Goal: Check status: Check status

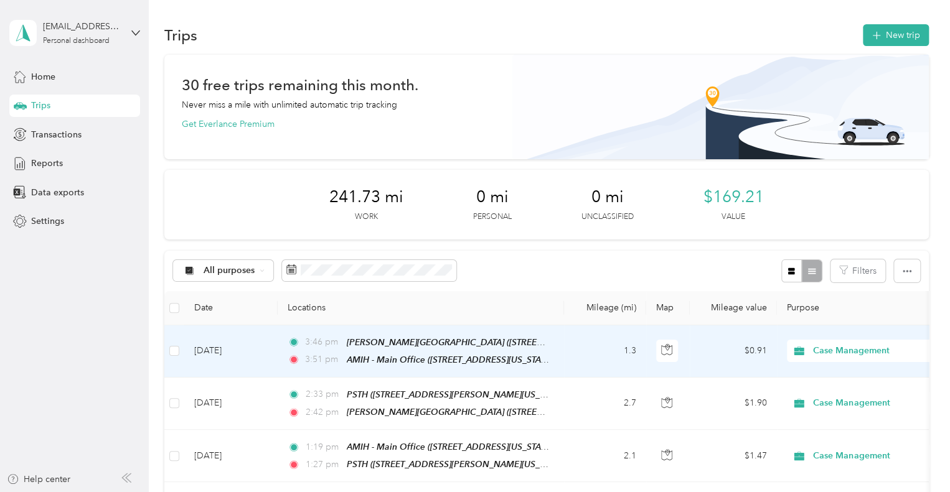
click at [578, 347] on td "1.3" at bounding box center [605, 352] width 82 height 52
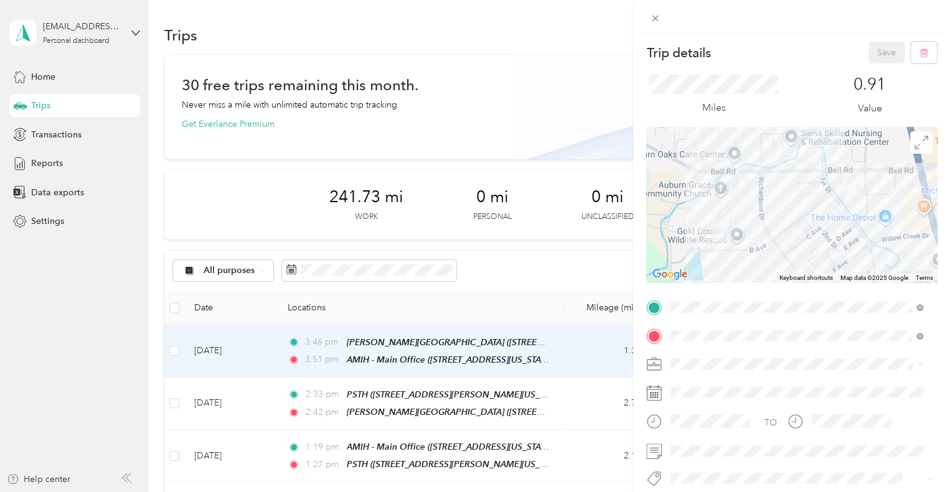
click at [324, 31] on div "Trip details Save This trip cannot be edited because it is either under review,…" at bounding box center [475, 246] width 950 height 492
